Goal: Task Accomplishment & Management: Use online tool/utility

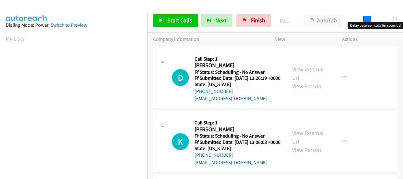
drag, startPoint x: 357, startPoint y: 21, endPoint x: 389, endPoint y: 19, distance: 32.2
click at [371, 19] on span at bounding box center [367, 20] width 8 height 8
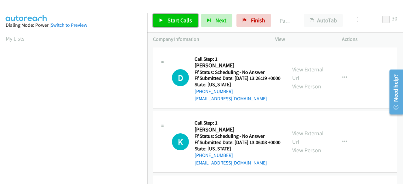
click at [179, 25] on link "Start Calls" at bounding box center [175, 20] width 45 height 13
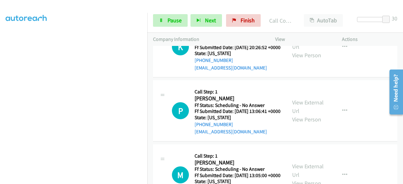
scroll to position [1134, 0]
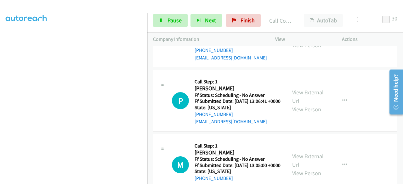
drag, startPoint x: 294, startPoint y: 112, endPoint x: 307, endPoint y: 107, distance: 13.6
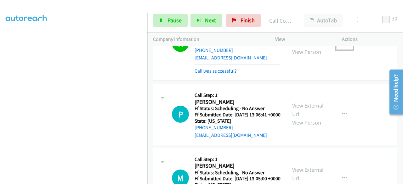
click at [342, 46] on icon "button" at bounding box center [344, 43] width 5 height 5
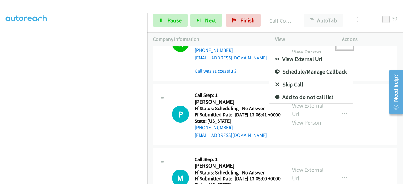
click at [304, 104] on link "Add to do not call list" at bounding box center [311, 97] width 84 height 13
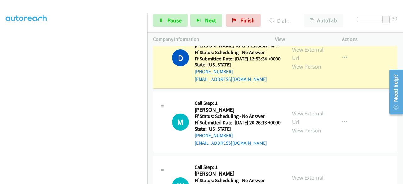
scroll to position [1354, 0]
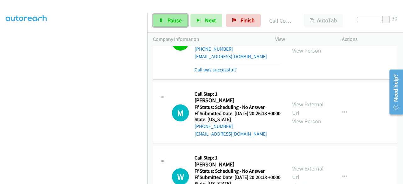
click at [175, 25] on link "Pause" at bounding box center [170, 20] width 35 height 13
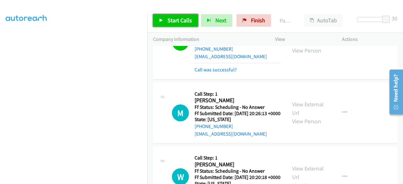
click at [174, 19] on span "Start Calls" at bounding box center [180, 20] width 25 height 7
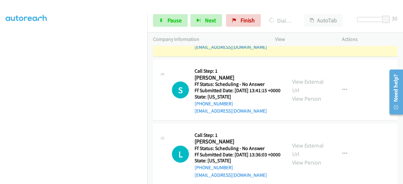
scroll to position [1858, 0]
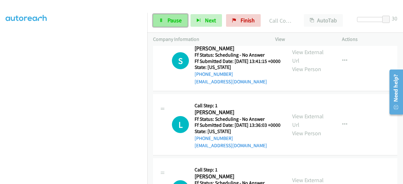
click at [174, 23] on span "Pause" at bounding box center [175, 20] width 14 height 7
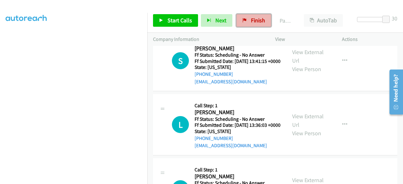
click at [260, 23] on span "Finish" at bounding box center [258, 20] width 14 height 7
